Goal: Task Accomplishment & Management: Complete application form

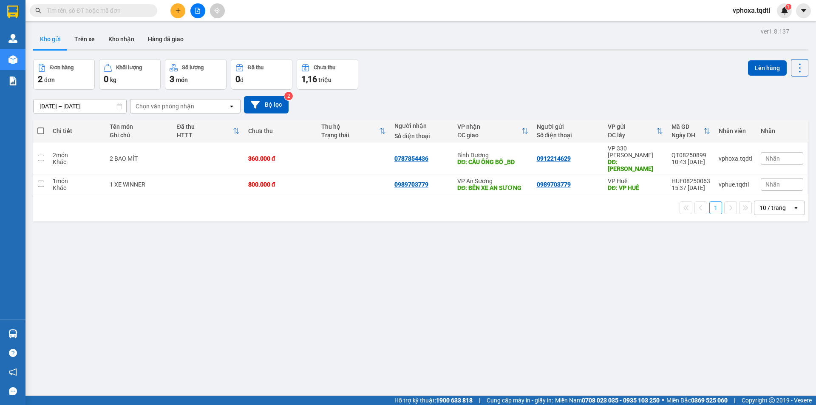
click at [179, 9] on icon "plus" at bounding box center [178, 11] width 6 height 6
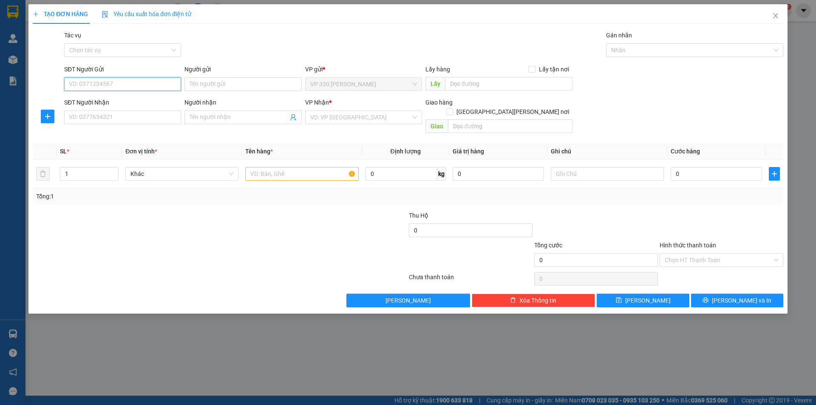
click at [114, 85] on input "SĐT Người Gửi" at bounding box center [122, 84] width 117 height 14
type input "0343736380"
click at [153, 116] on input "SĐT Người Nhận" at bounding box center [122, 118] width 117 height 14
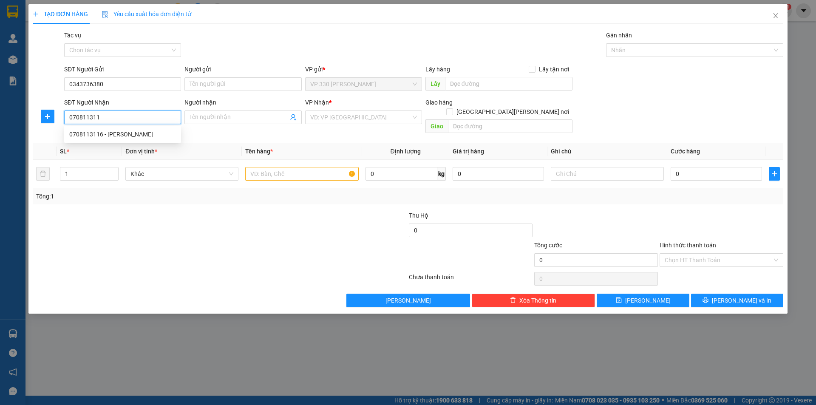
type input "0708113116"
click at [130, 135] on div "0708113116 - [PERSON_NAME]" at bounding box center [122, 134] width 107 height 9
type input "[PERSON_NAME]"
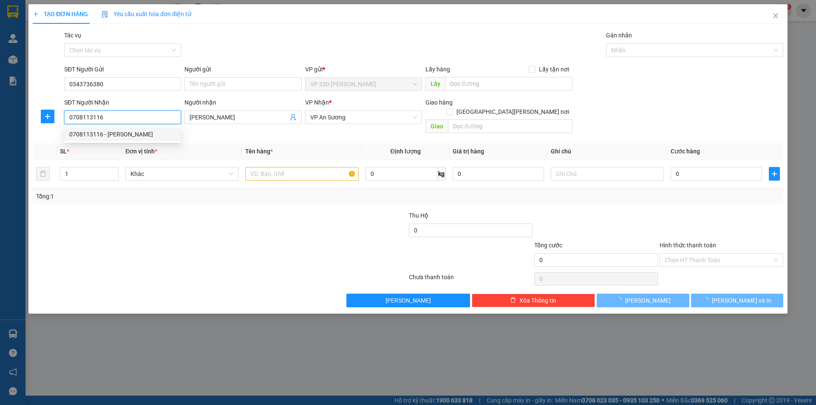
type input "150.000"
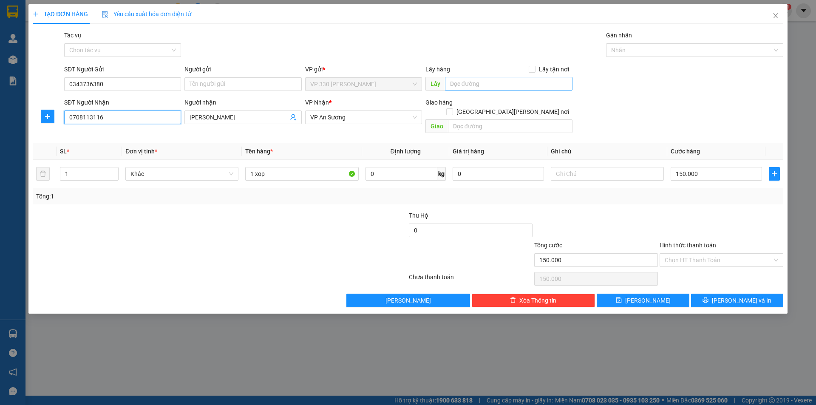
type input "0708113116"
click at [449, 84] on input "text" at bounding box center [509, 84] width 128 height 14
type input "h"
type input "HỒ XÁ"
click at [479, 122] on input "text" at bounding box center [510, 126] width 125 height 14
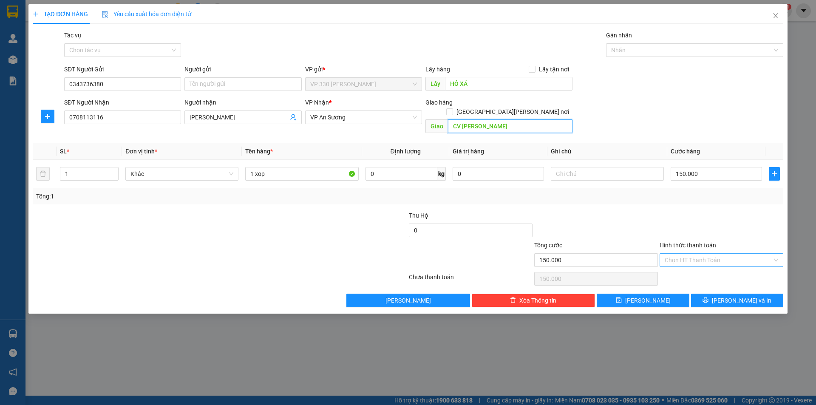
type input "CV [PERSON_NAME]"
click at [731, 254] on input "Hình thức thanh toán" at bounding box center [719, 260] width 108 height 13
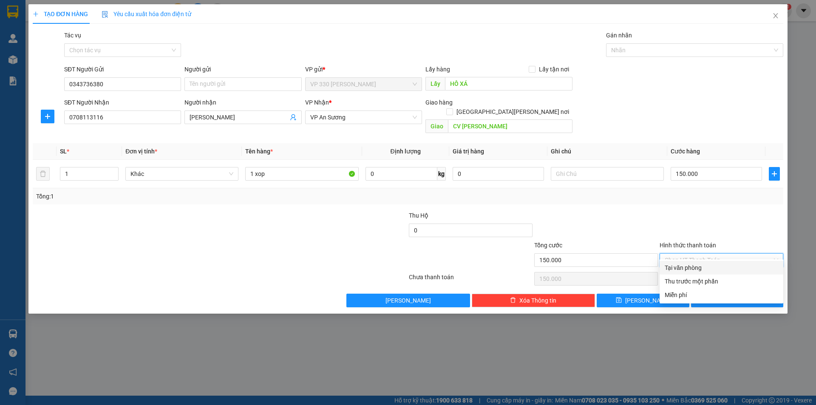
click at [698, 268] on div "Tại văn phòng" at bounding box center [721, 267] width 113 height 9
type input "0"
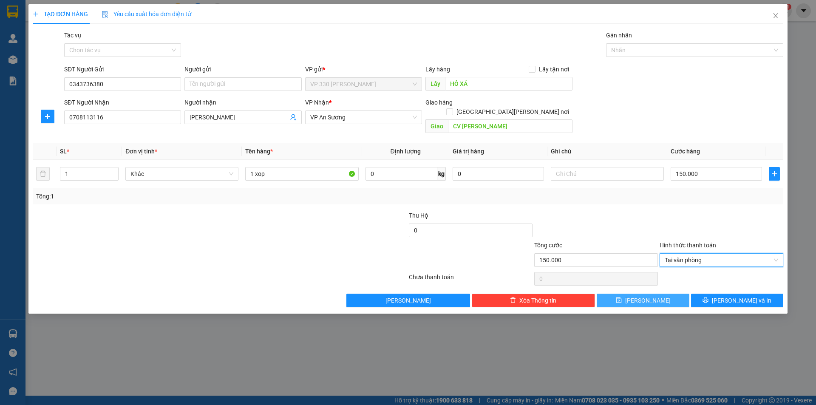
click at [680, 294] on button "[PERSON_NAME]" at bounding box center [643, 301] width 92 height 14
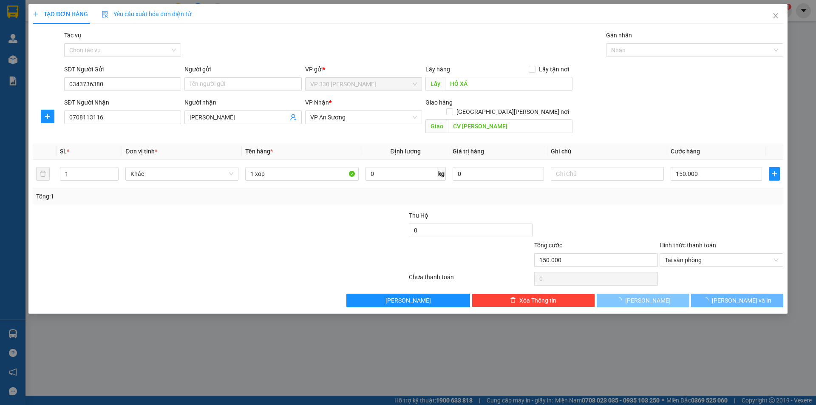
type input "0"
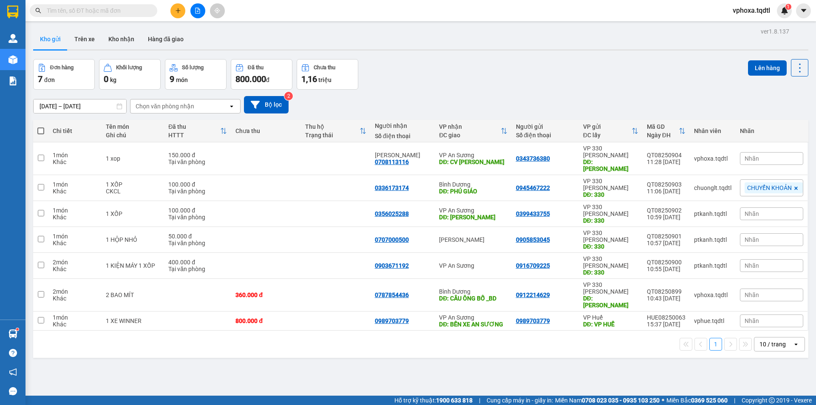
click at [102, 6] on input "text" at bounding box center [97, 10] width 100 height 9
click at [177, 10] on icon "plus" at bounding box center [178, 11] width 6 height 6
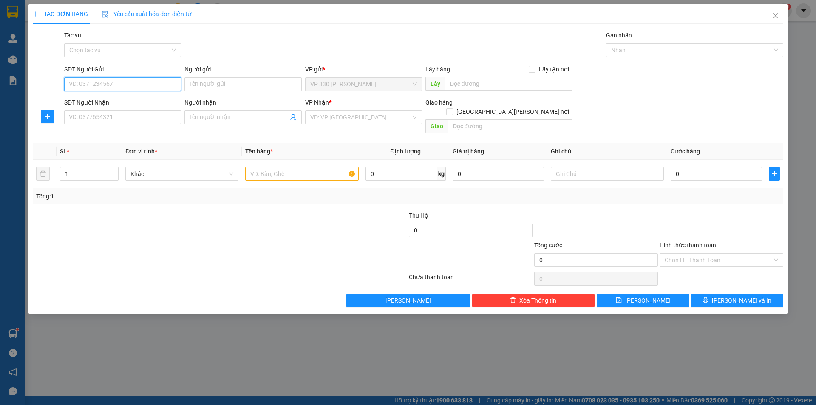
click at [127, 81] on input "SĐT Người Gửi" at bounding box center [122, 84] width 117 height 14
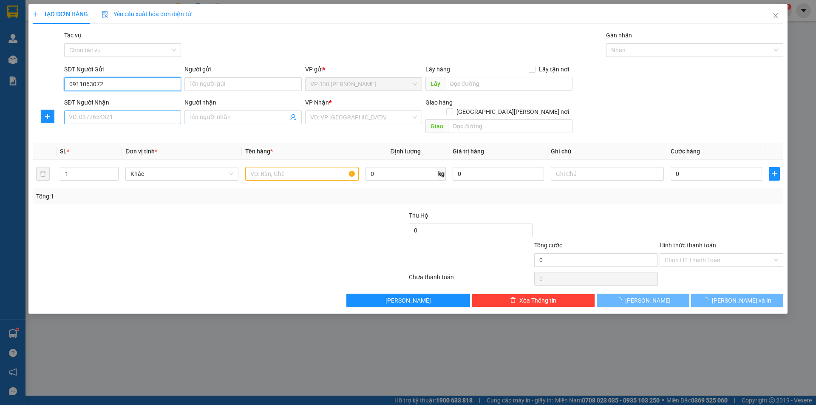
type input "0911063072"
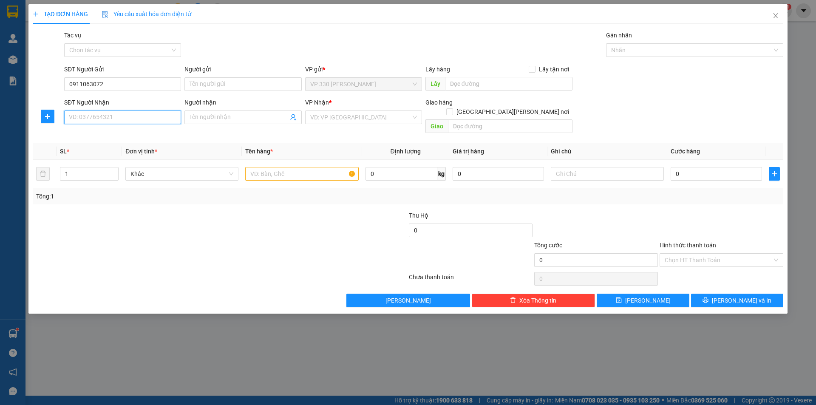
click at [89, 121] on input "SĐT Người Nhận" at bounding box center [122, 118] width 117 height 14
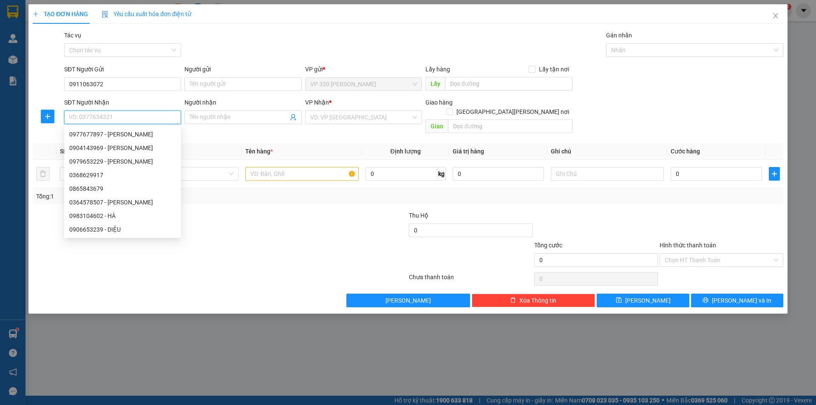
click at [84, 117] on input "SĐT Người Nhận" at bounding box center [122, 118] width 117 height 14
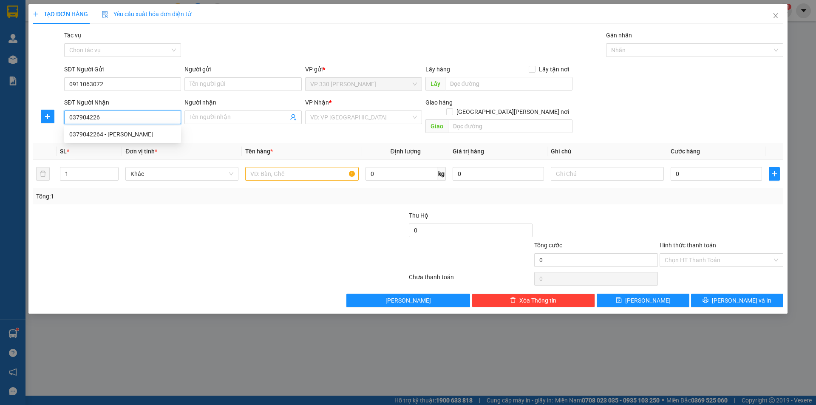
type input "0379042264"
click at [108, 132] on div "0379042264 - [PERSON_NAME]" at bounding box center [122, 134] width 107 height 9
type input "HƯƠNG"
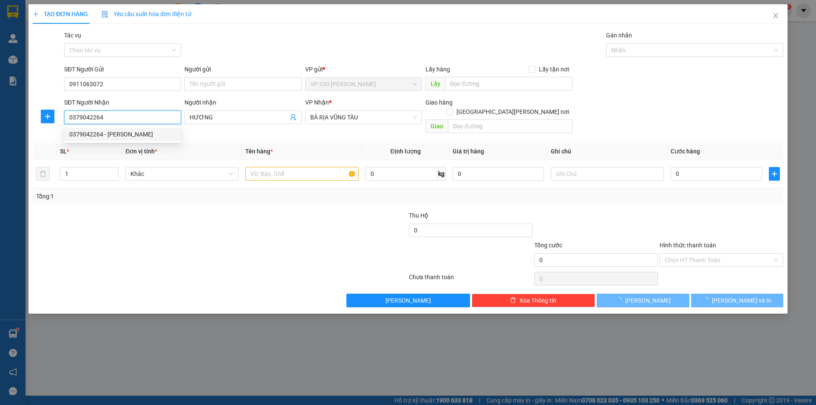
type input "540.000"
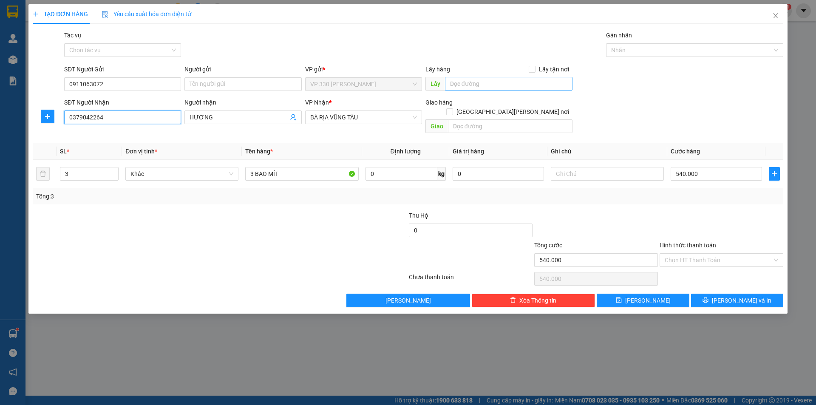
type input "0379042264"
click at [457, 83] on input "text" at bounding box center [509, 84] width 128 height 14
type input "HỒ XÁ"
click at [657, 294] on button "[PERSON_NAME]" at bounding box center [643, 301] width 92 height 14
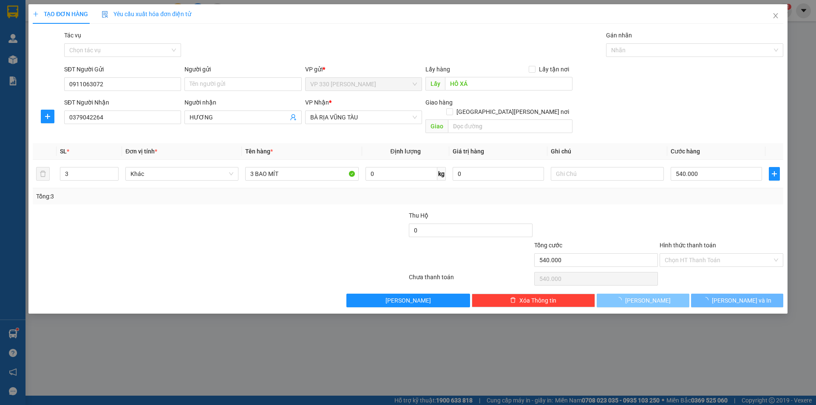
type input "0"
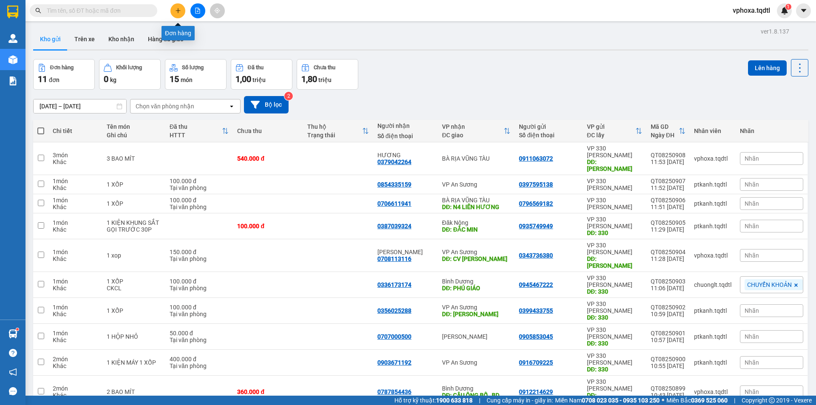
click at [174, 14] on button at bounding box center [177, 10] width 15 height 15
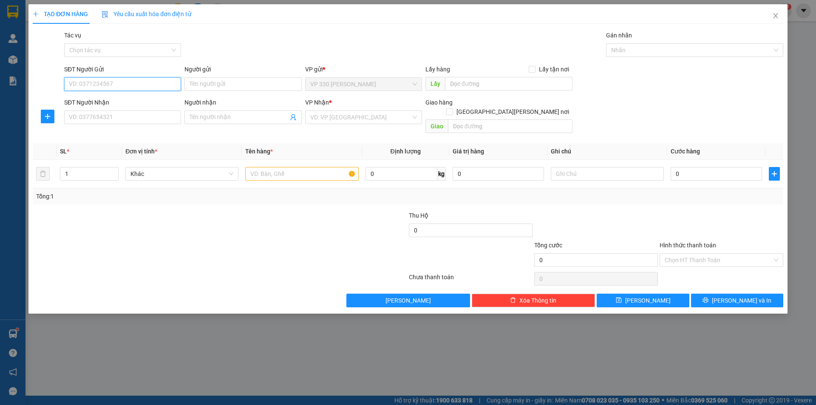
click at [107, 85] on input "SĐT Người Gửi" at bounding box center [122, 84] width 117 height 14
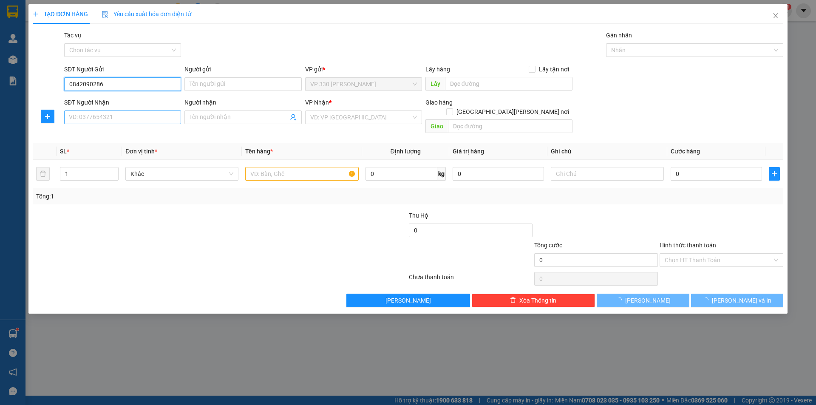
type input "0842090286"
click at [113, 119] on input "SĐT Người Nhận" at bounding box center [122, 118] width 117 height 14
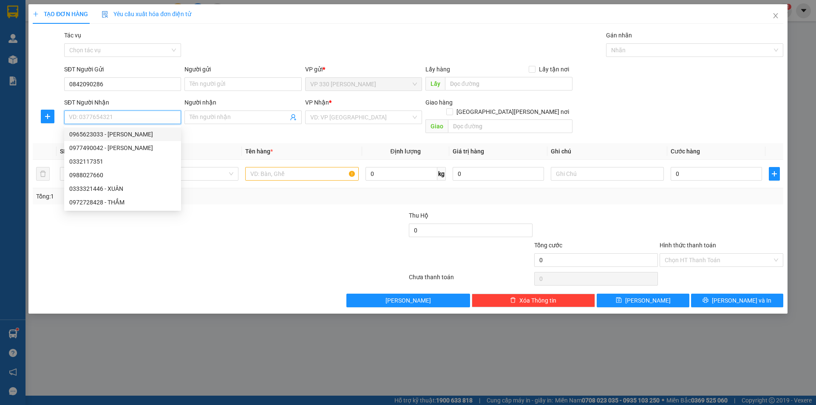
click at [120, 120] on input "SĐT Người Nhận" at bounding box center [122, 118] width 117 height 14
type input "0977490042"
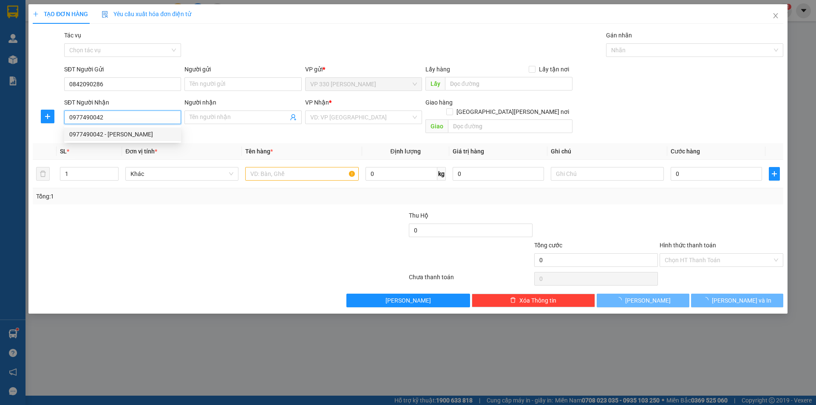
click at [132, 136] on div "0977490042 - [PERSON_NAME]" at bounding box center [122, 134] width 107 height 9
type input "PHƯƠNG"
type input "CV 30/4 ĐỒNG NAI"
type input "180.000"
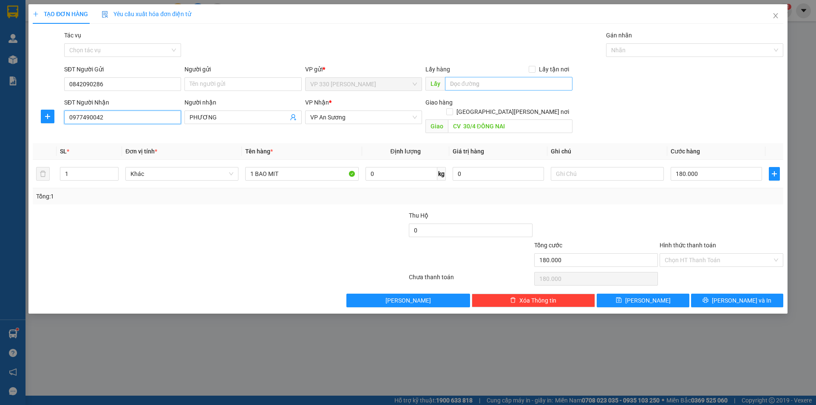
type input "0977490042"
click at [454, 85] on input "text" at bounding box center [509, 84] width 128 height 14
type input "HỒ XÁ"
click at [663, 294] on button "[PERSON_NAME]" at bounding box center [643, 301] width 92 height 14
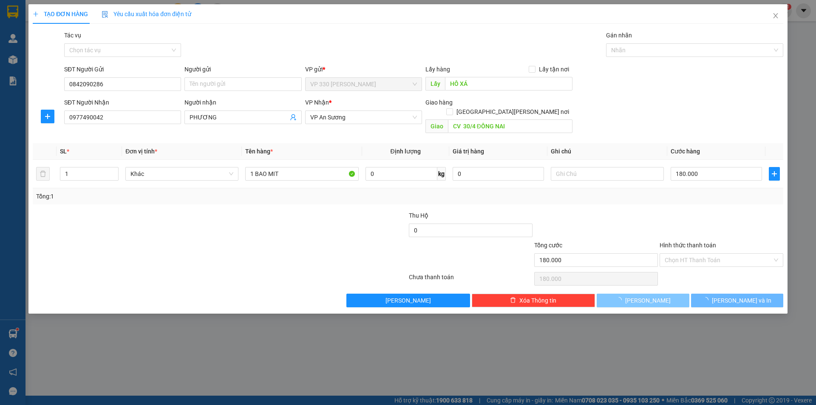
type input "0"
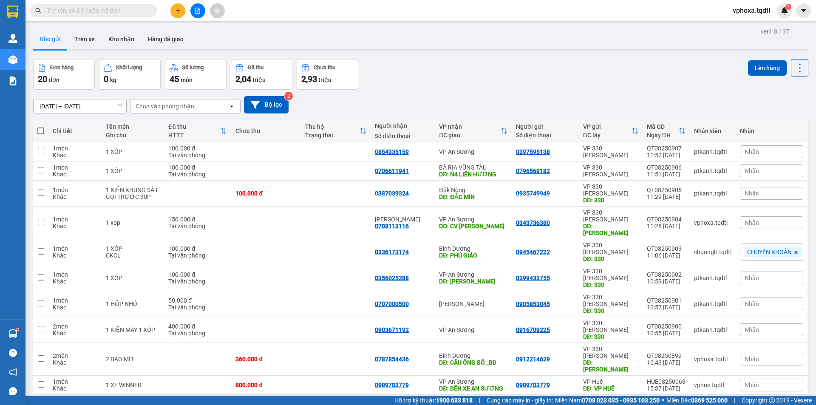
click at [683, 405] on icon at bounding box center [686, 408] width 6 height 6
